Goal: Answer question/provide support: Answer question/provide support

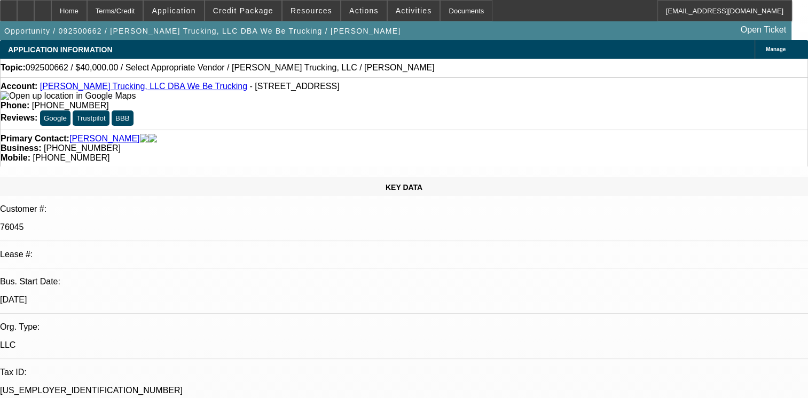
select select "0"
select select "2"
select select "0.1"
select select "4"
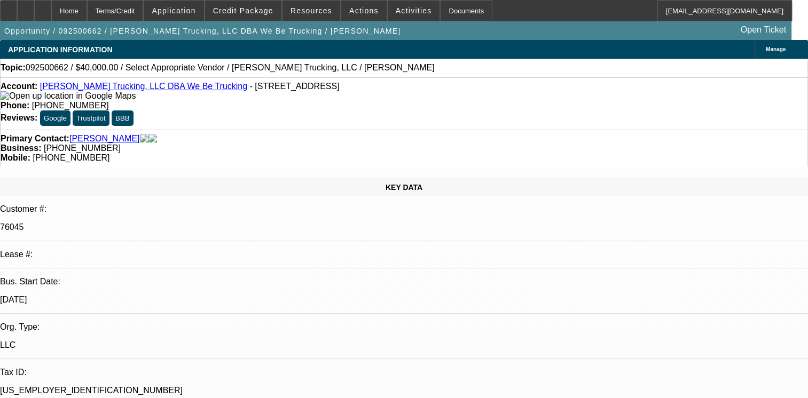
radio input "true"
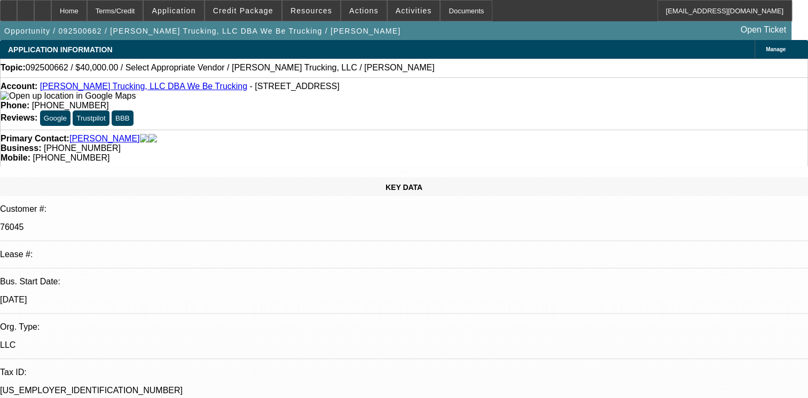
type textarea "01- PORTFOLIO SALE TO FINPAC/02- SOLD DEAL NO HISTORY WITH BEACON TO MAKE AN OP…"
radio input "true"
